Goal: Transaction & Acquisition: Subscribe to service/newsletter

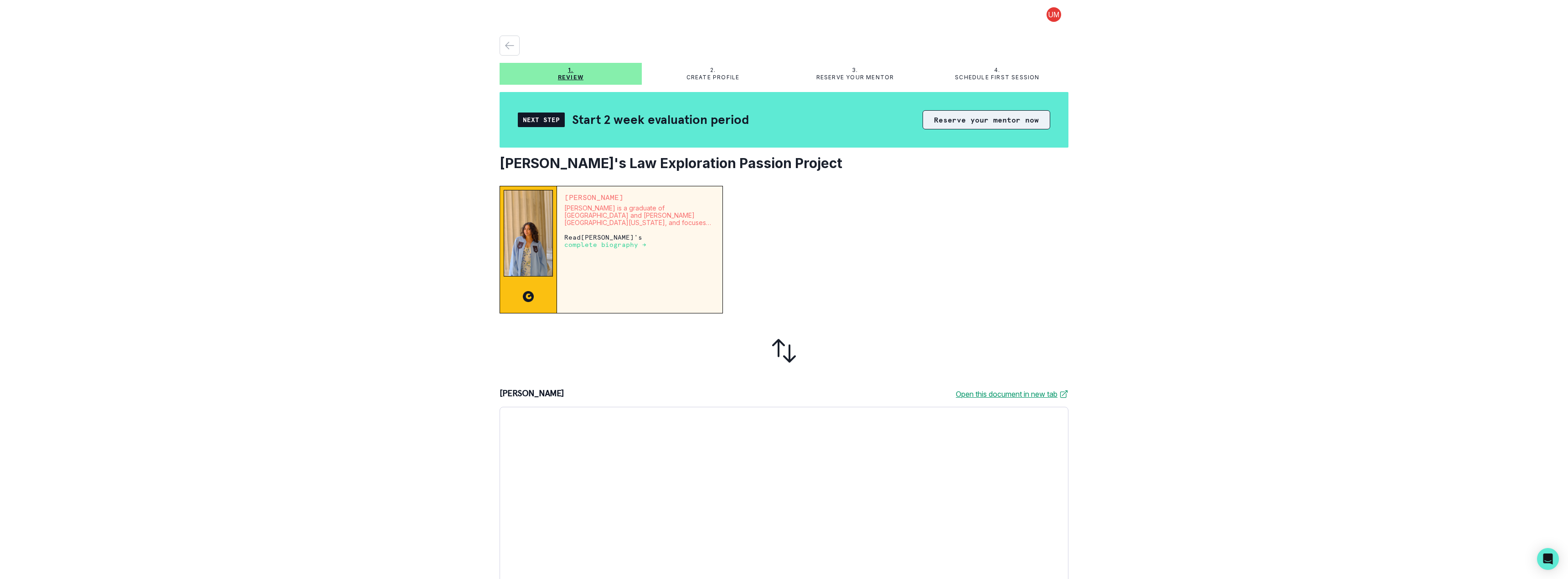
click at [959, 123] on button "Reserve your mentor now" at bounding box center [987, 119] width 128 height 19
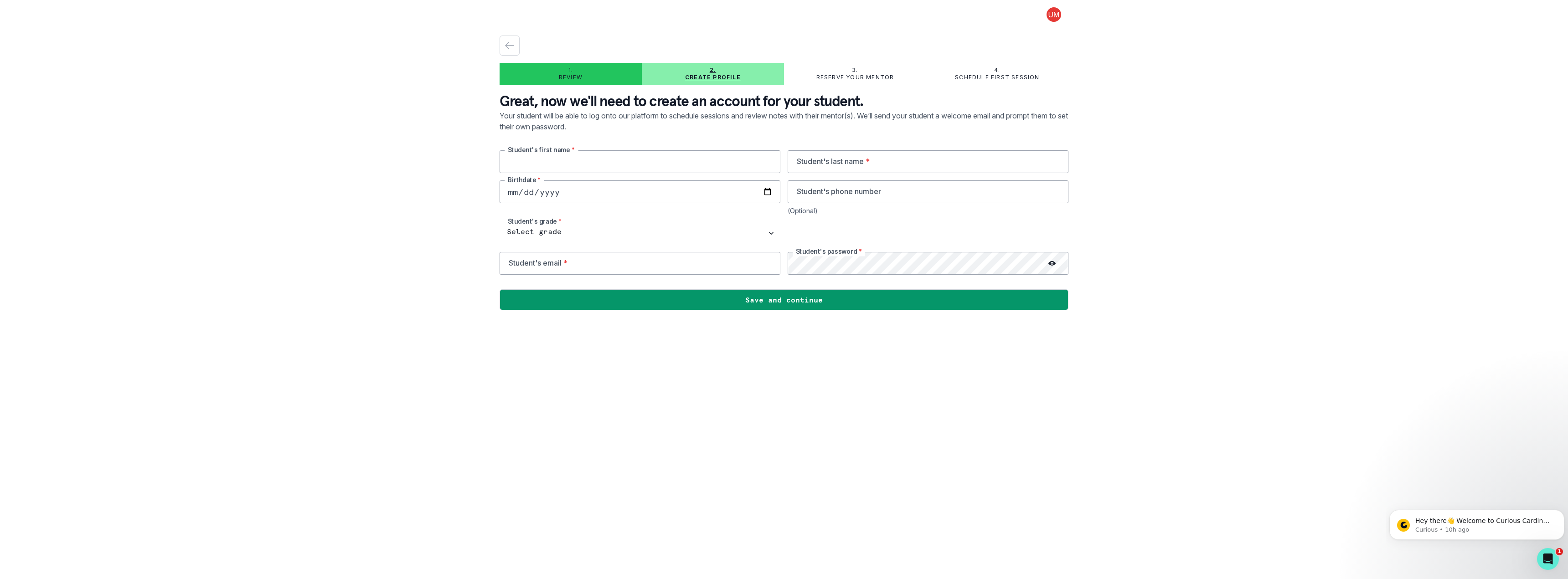
click at [607, 166] on input "text" at bounding box center [640, 161] width 281 height 23
type input "Sahasra"
type input "[PERSON_NAME]"
type input "[DATE]"
click at [544, 266] on input "email" at bounding box center [640, 263] width 281 height 23
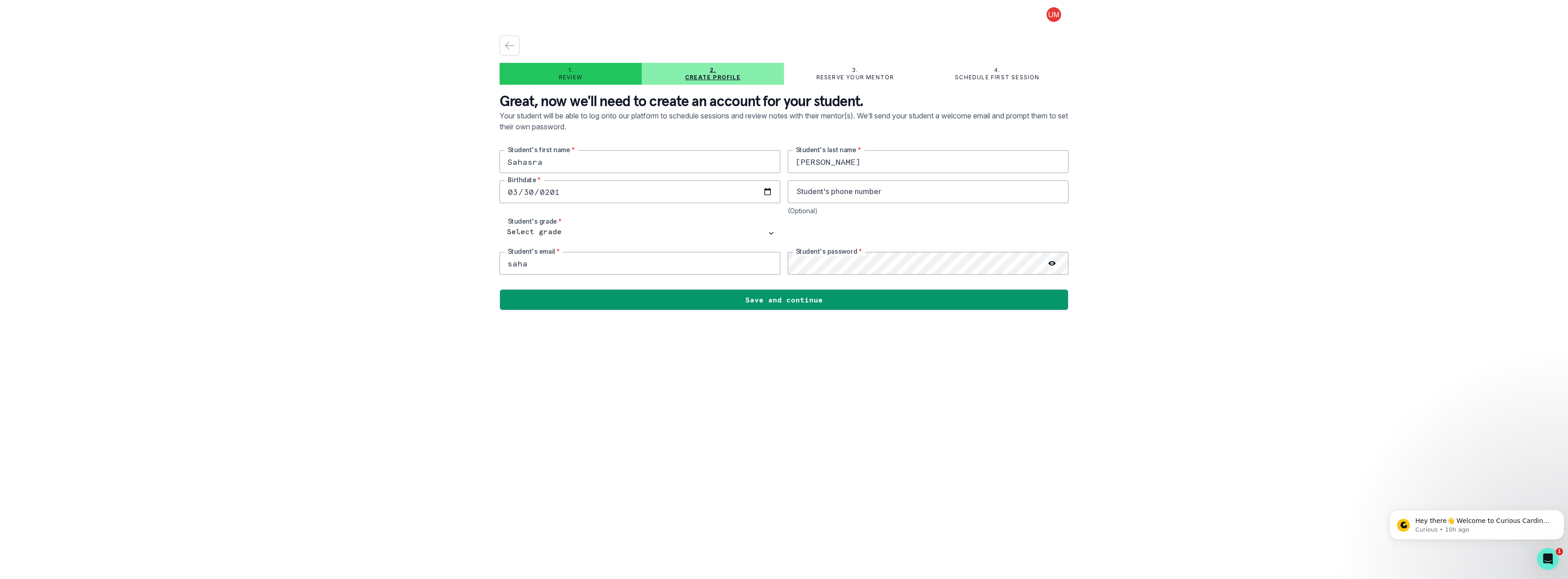
type input "[EMAIL_ADDRESS][DOMAIN_NAME]"
click at [559, 231] on select "Select grade 1st Grade 2nd Grade 3rd Grade 4th Grade 5th Grade 6th Grade 7th Gr…" at bounding box center [640, 233] width 281 height 23
select select "8th Grade"
click at [500, 222] on select "Select grade 1st Grade 2nd Grade 3rd Grade 4th Grade 5th Grade 6th Grade 7th Gr…" at bounding box center [640, 233] width 281 height 23
click at [1053, 263] on icon at bounding box center [1052, 263] width 7 height 7
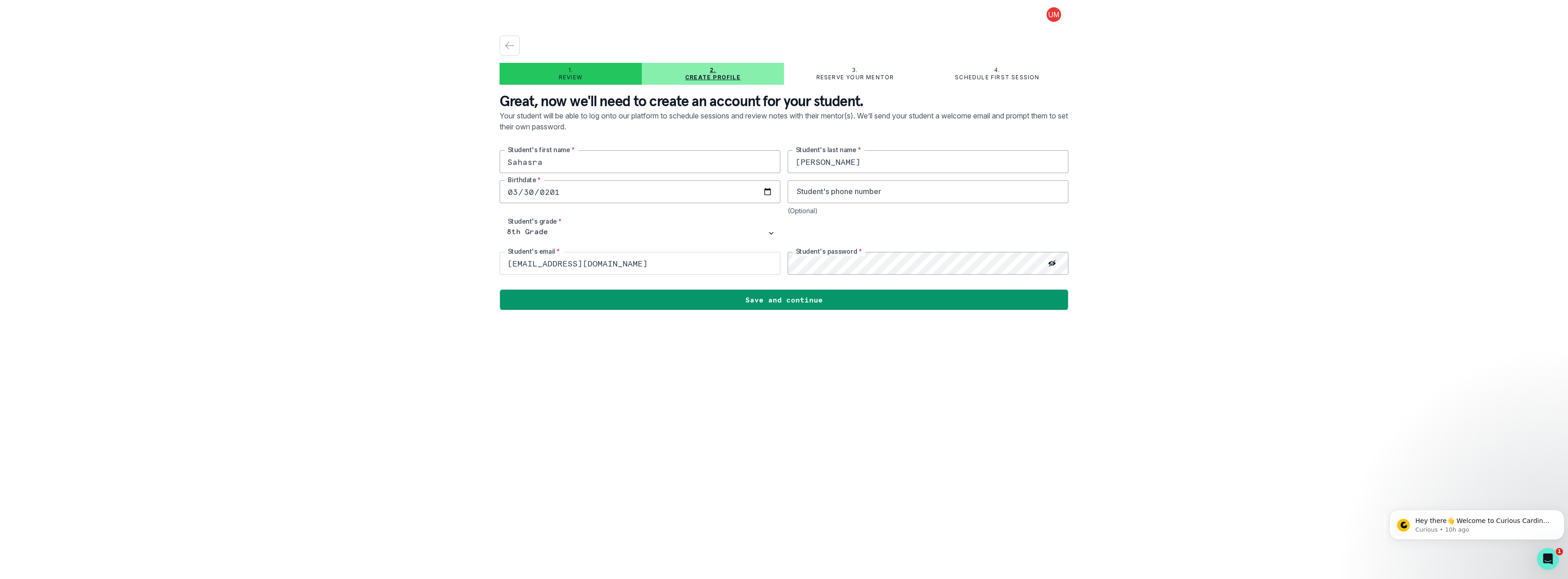
click at [750, 254] on div "Sahasra Student's first name * [PERSON_NAME] Student's last name * [DEMOGRAPHIC…" at bounding box center [784, 212] width 569 height 124
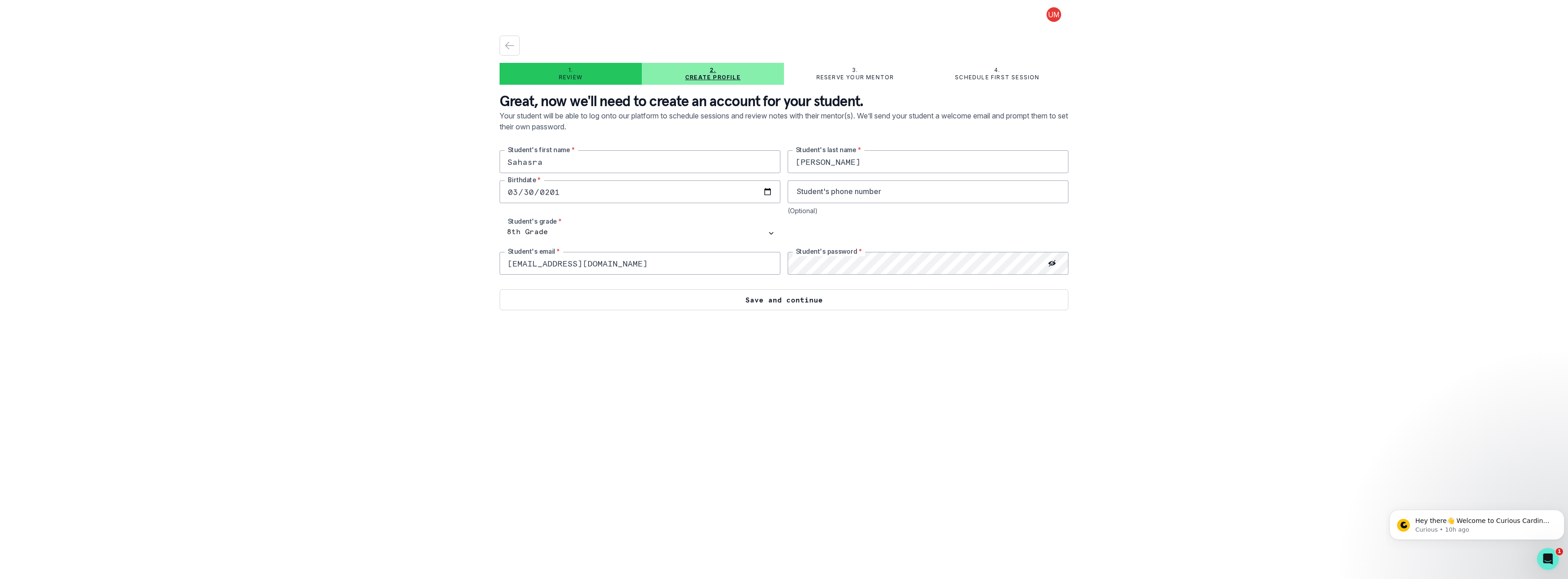
click at [812, 300] on button "Save and continue" at bounding box center [784, 300] width 569 height 21
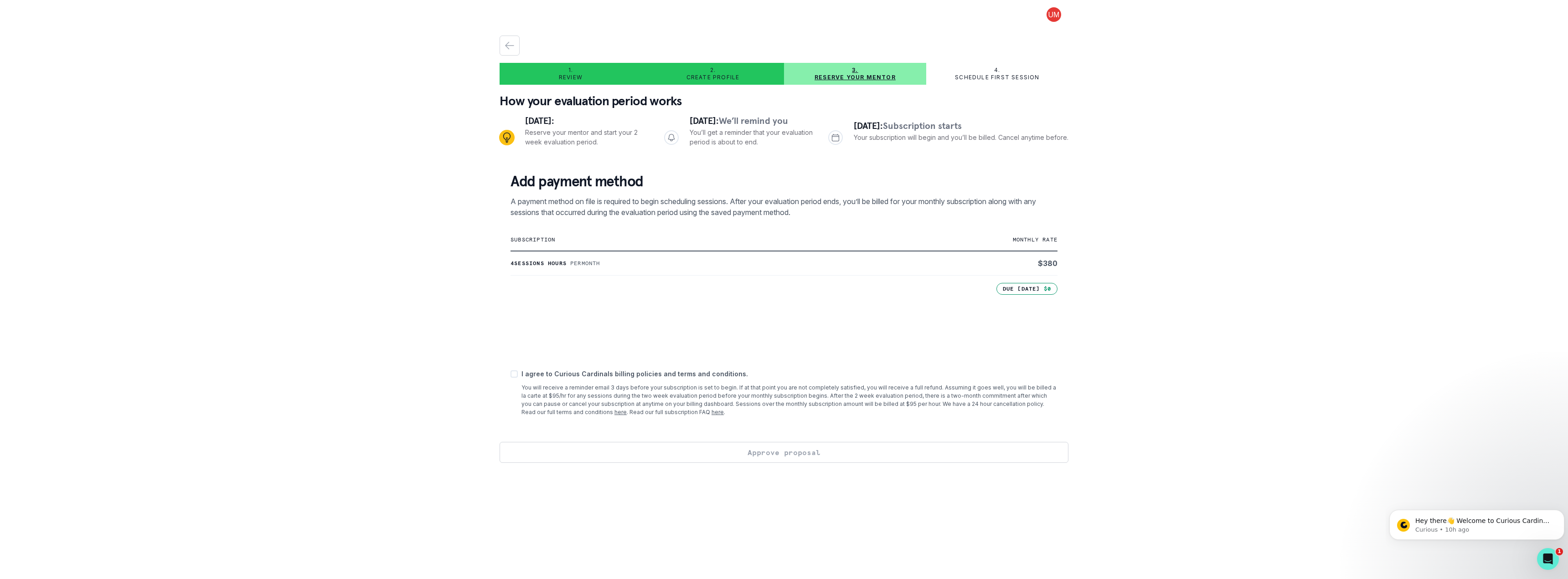
click at [511, 373] on span at bounding box center [514, 374] width 7 height 7
click at [511, 374] on input "checkbox" at bounding box center [510, 374] width 1 height 1
checkbox input "true"
click at [772, 451] on button "Approve proposal" at bounding box center [784, 452] width 569 height 21
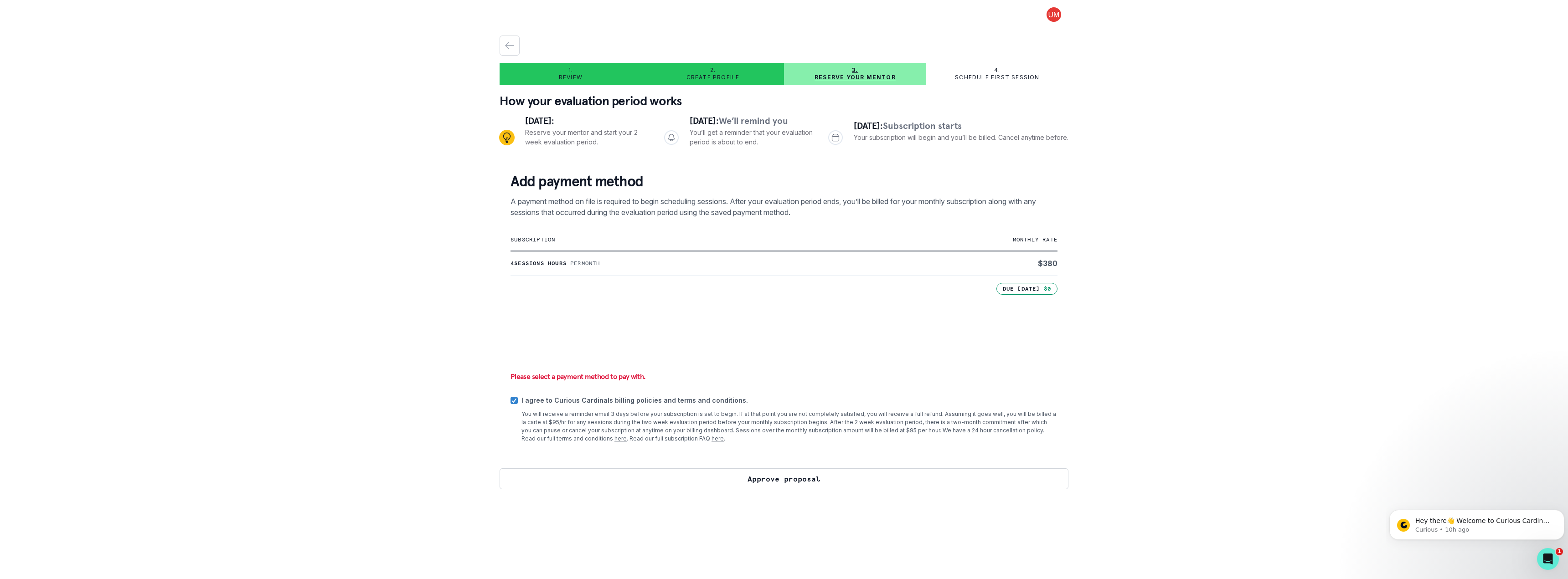
click at [730, 471] on button "Approve proposal" at bounding box center [784, 479] width 569 height 21
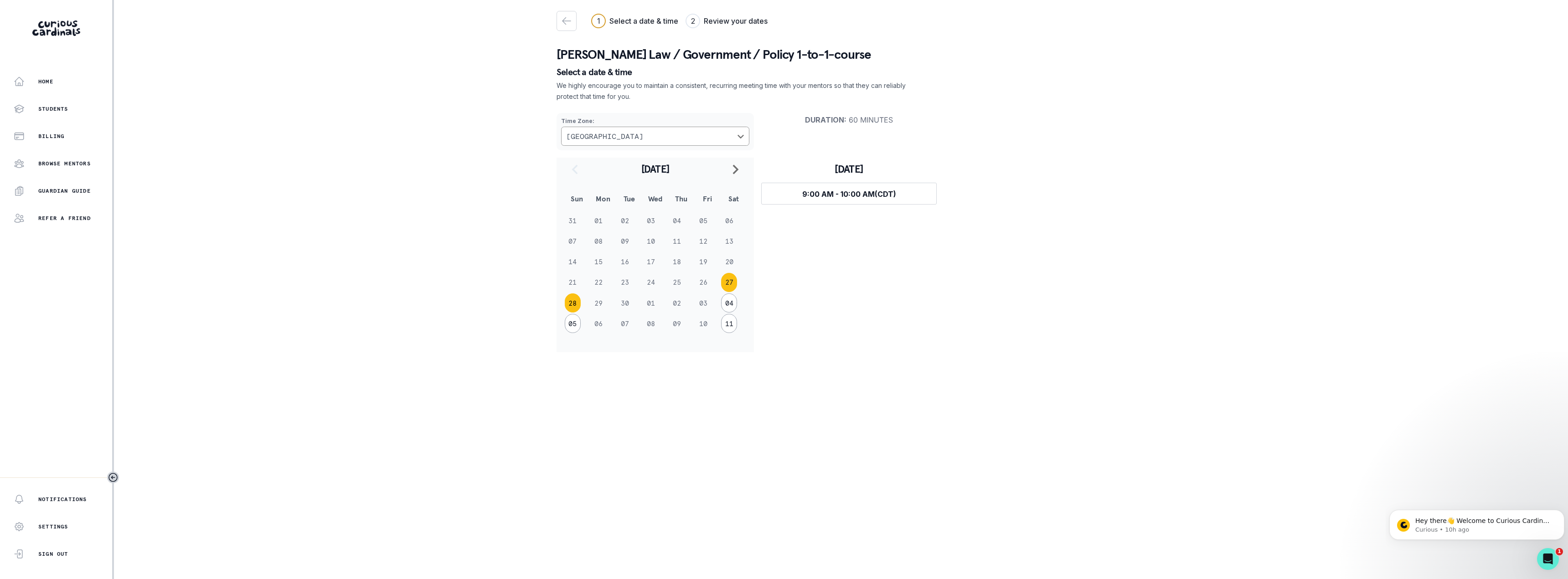
click at [573, 302] on button "28" at bounding box center [573, 302] width 16 height 19
click at [732, 280] on button "27" at bounding box center [729, 282] width 16 height 19
click at [869, 190] on span "9:00 AM - 10:00 AM (CDT)" at bounding box center [849, 194] width 94 height 9
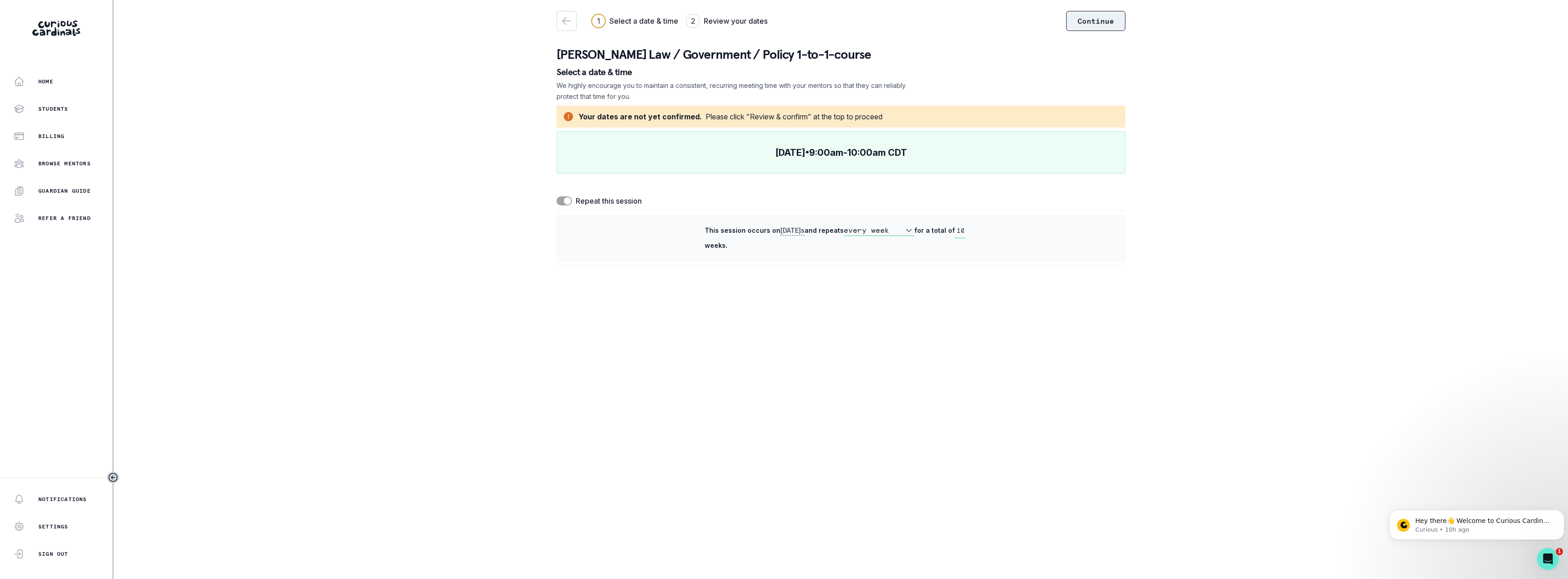
click at [1102, 21] on button "Continue" at bounding box center [1096, 21] width 59 height 20
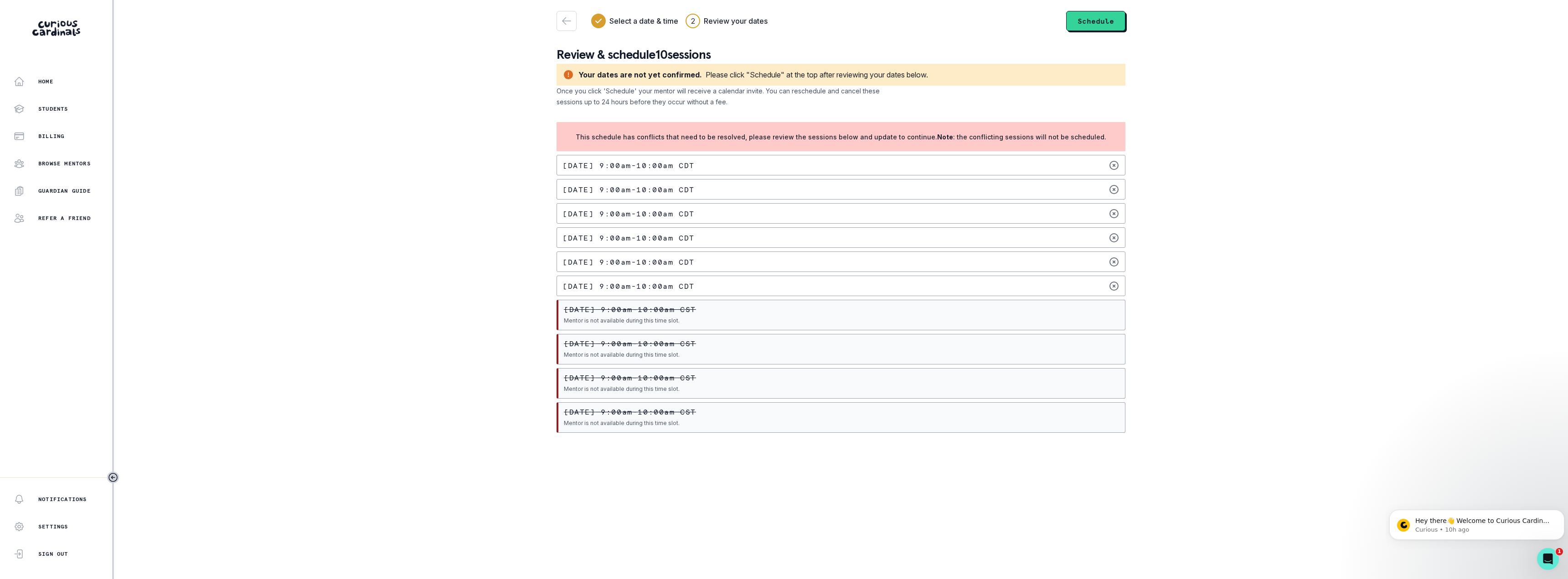
click at [691, 163] on p "[DATE] 9:00am - 10:00am CDT" at bounding box center [628, 165] width 132 height 7
click at [1094, 26] on button "Schedule" at bounding box center [1096, 21] width 59 height 20
